Goal: Navigation & Orientation: Find specific page/section

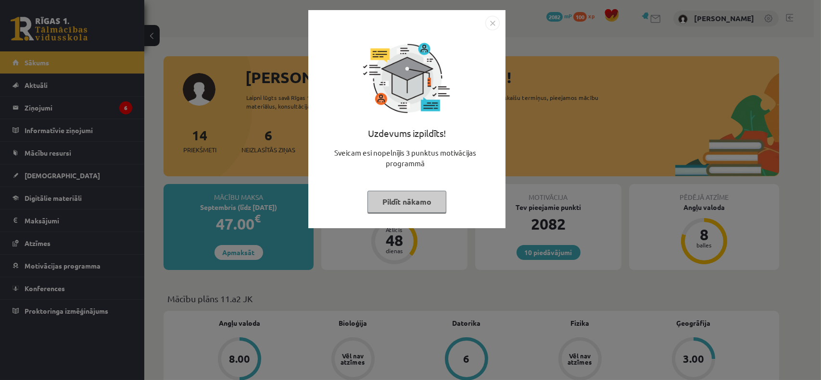
click at [492, 21] on img "Close" at bounding box center [492, 23] width 14 height 14
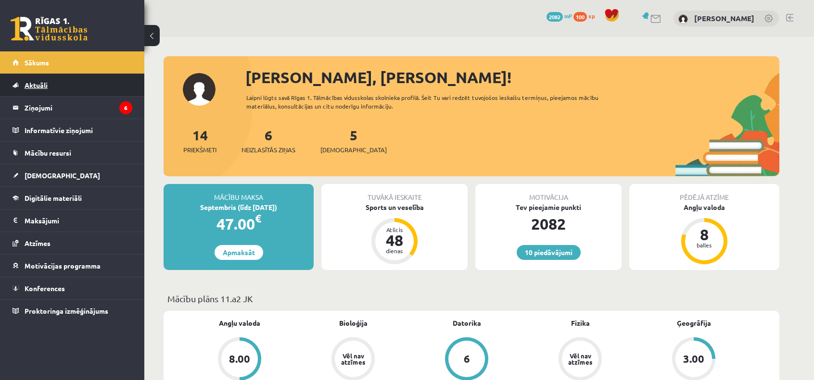
click at [75, 87] on link "Aktuāli" at bounding box center [73, 85] width 120 height 22
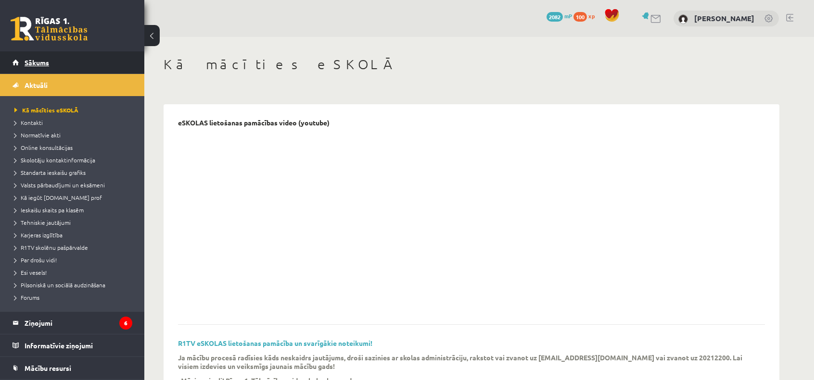
click at [76, 60] on link "Sākums" at bounding box center [73, 62] width 120 height 22
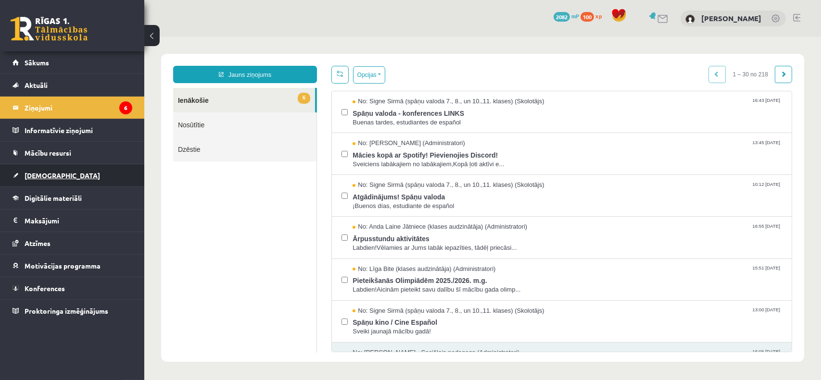
click at [72, 180] on link "[DEMOGRAPHIC_DATA]" at bounding box center [73, 175] width 120 height 22
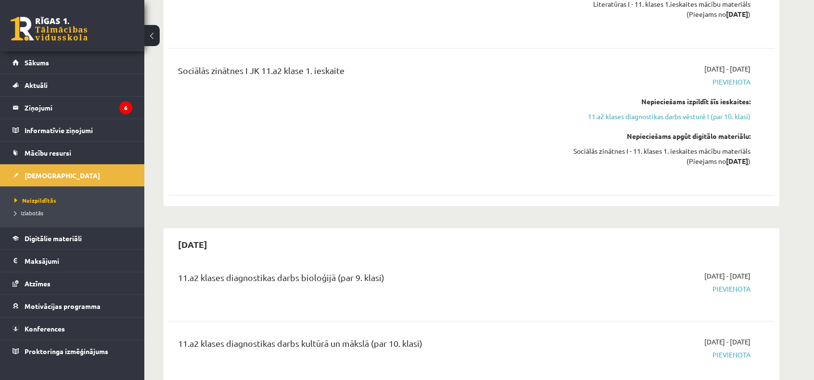
scroll to position [567, 0]
